Goal: Find specific page/section: Find specific page/section

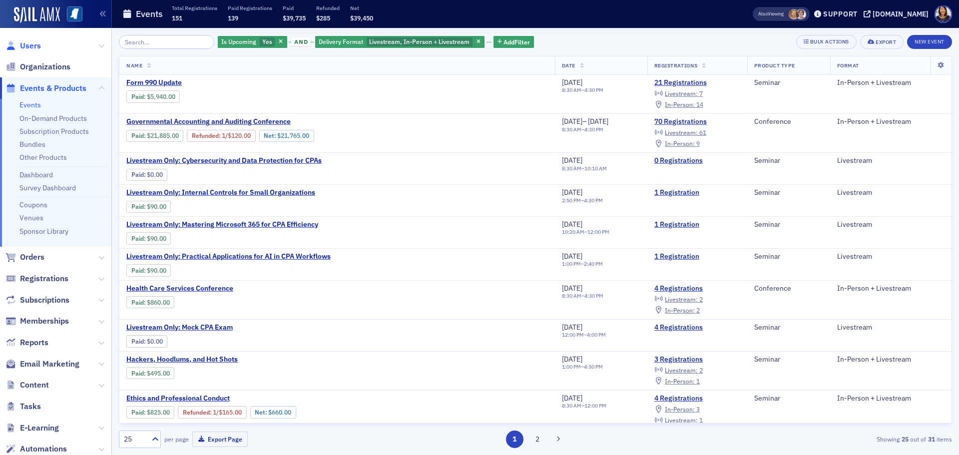
click at [24, 48] on span "Users" at bounding box center [30, 45] width 21 height 11
